Goal: Check status: Check status

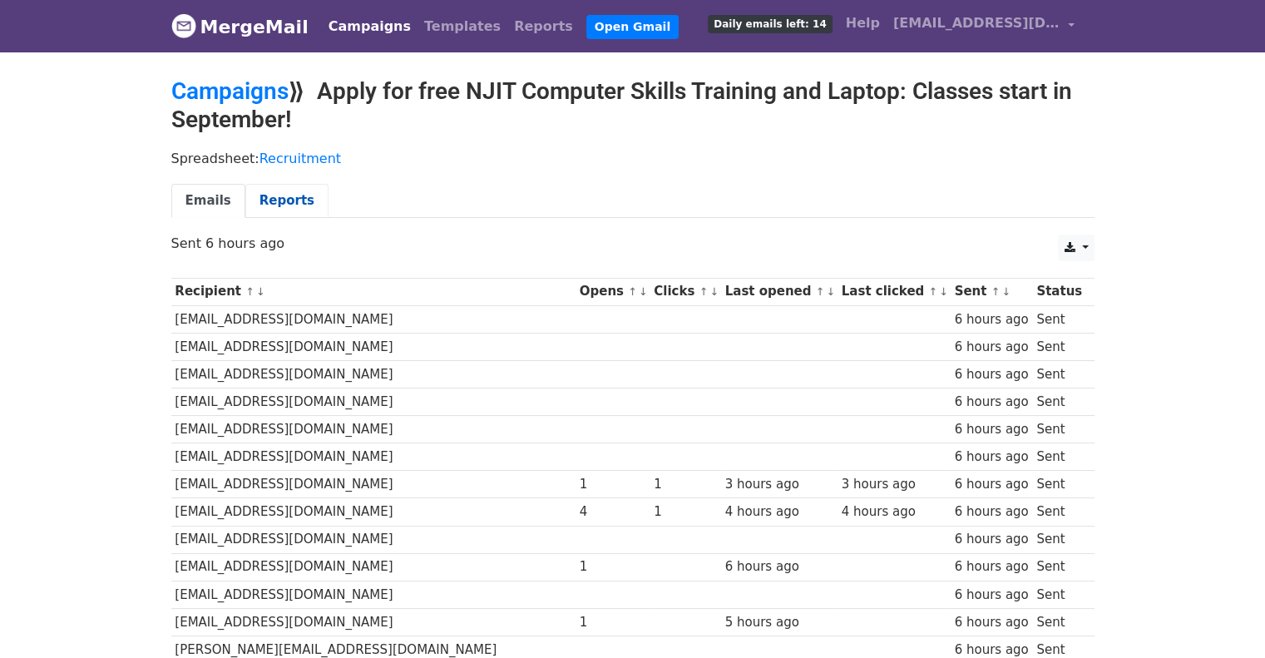
click at [279, 192] on link "Reports" at bounding box center [286, 201] width 83 height 34
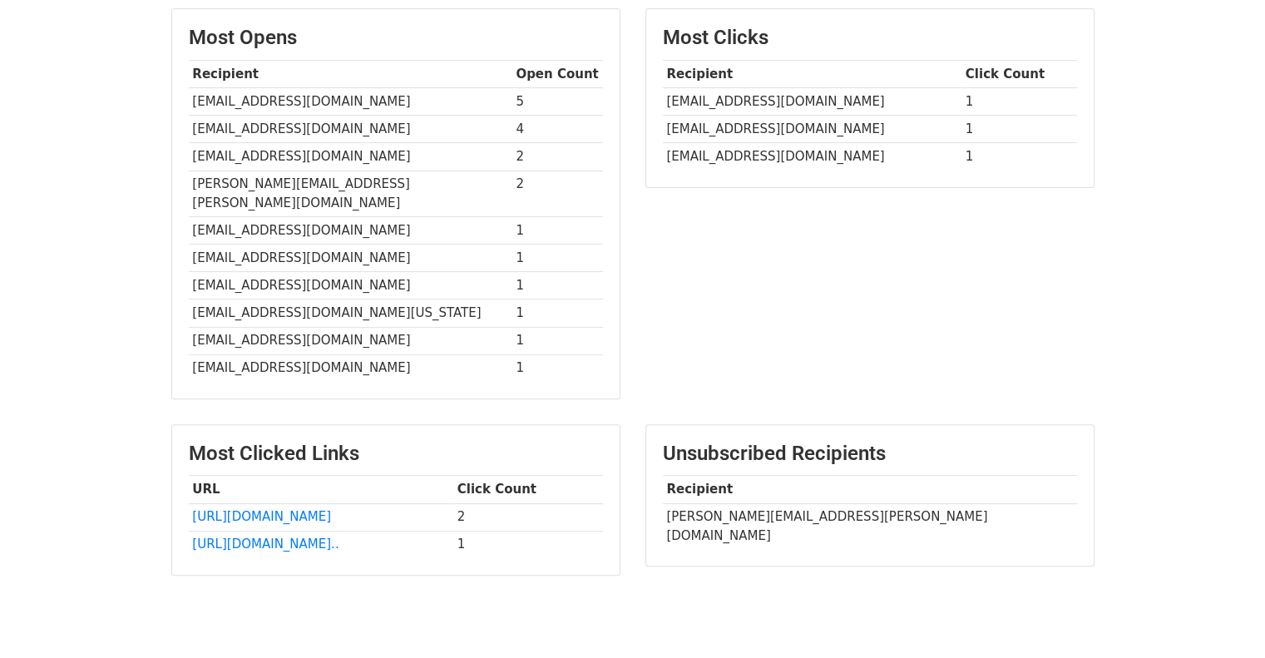
scroll to position [406, 0]
